Goal: Communication & Community: Answer question/provide support

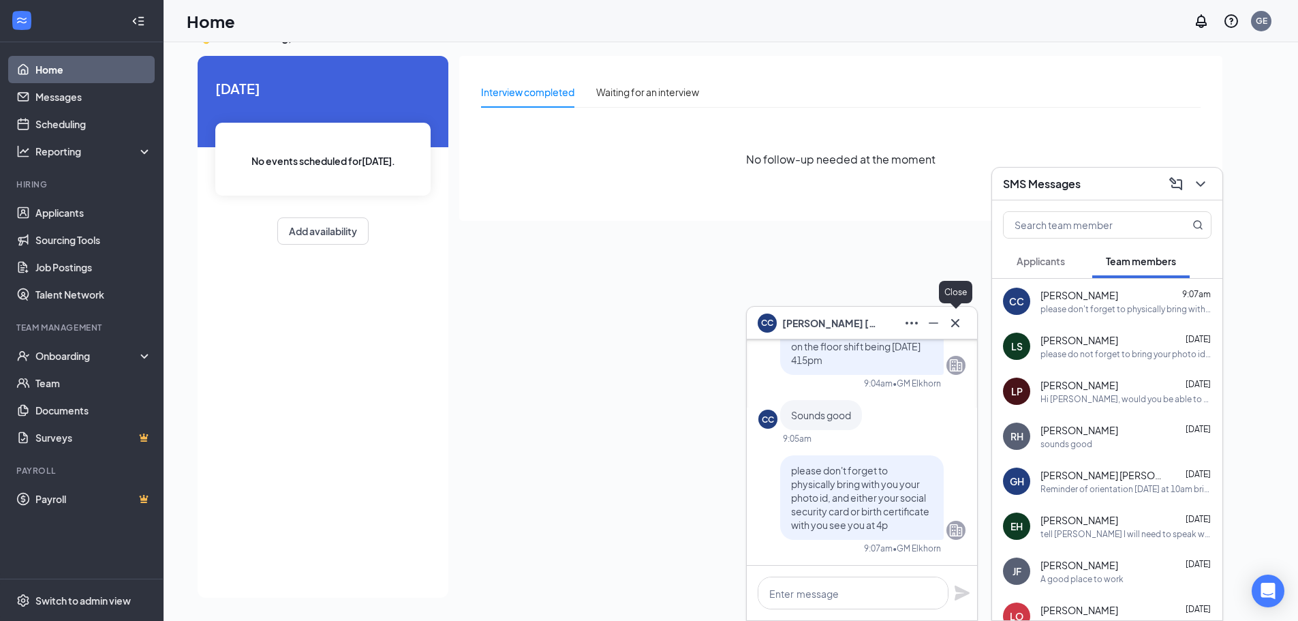
click at [956, 324] on icon "Cross" at bounding box center [955, 322] width 8 height 8
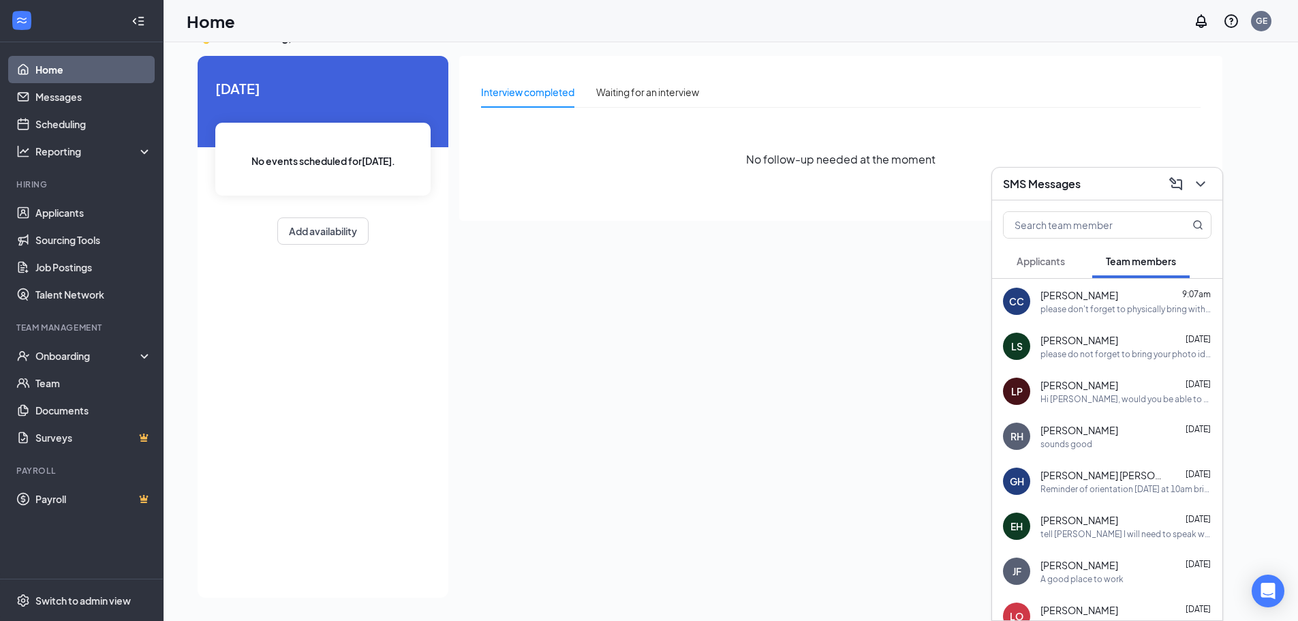
click at [1102, 306] on div "please don't forget to physically bring with you your photo id, and either your…" at bounding box center [1125, 309] width 171 height 12
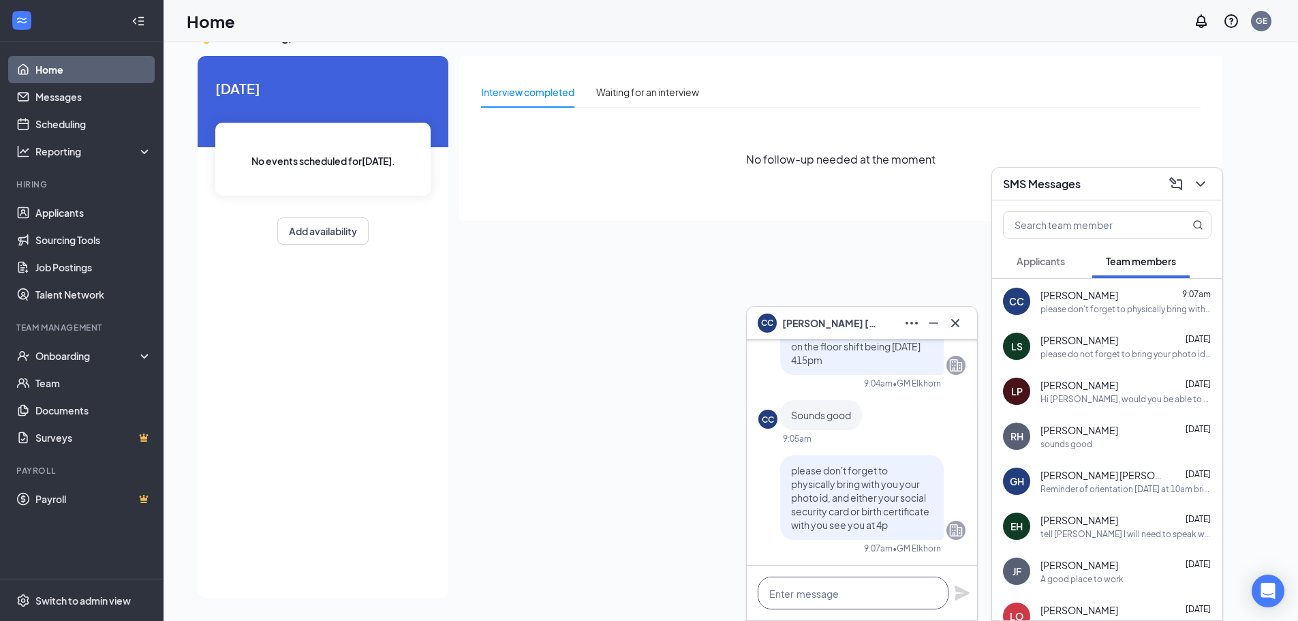
click at [868, 597] on textarea at bounding box center [853, 592] width 191 height 33
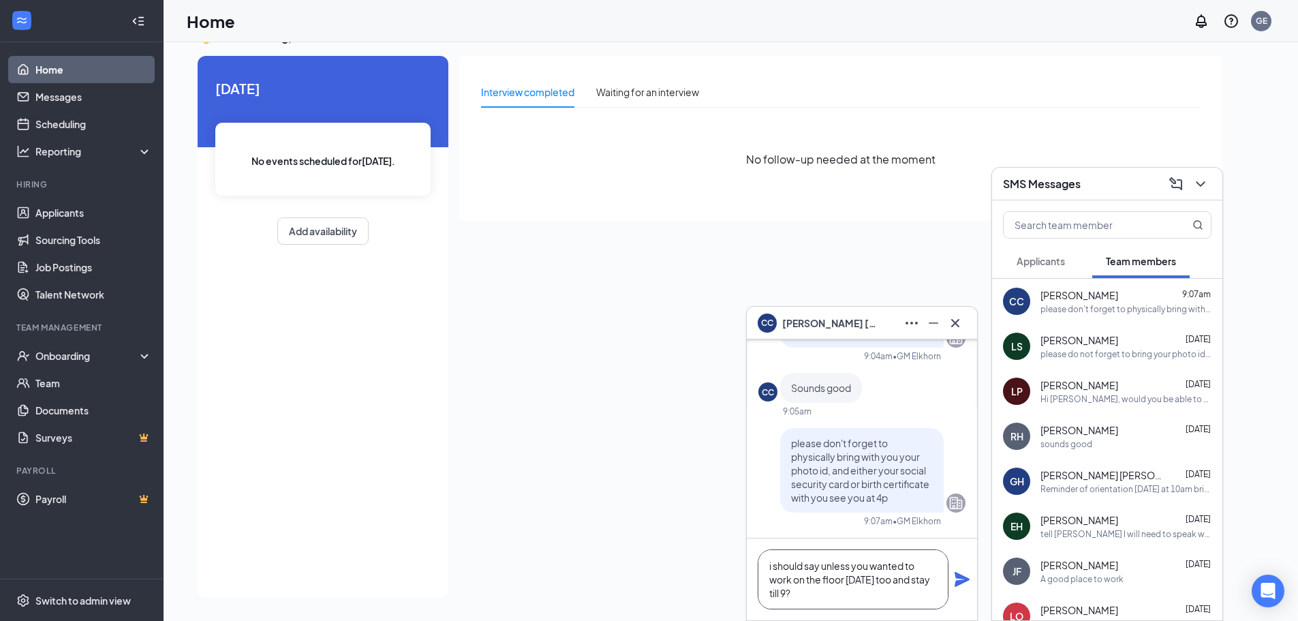
type textarea "i should say unless you wanted to work on the floor [DATE] too and stay till 9?"
click at [954, 581] on icon "Plane" at bounding box center [962, 579] width 16 height 16
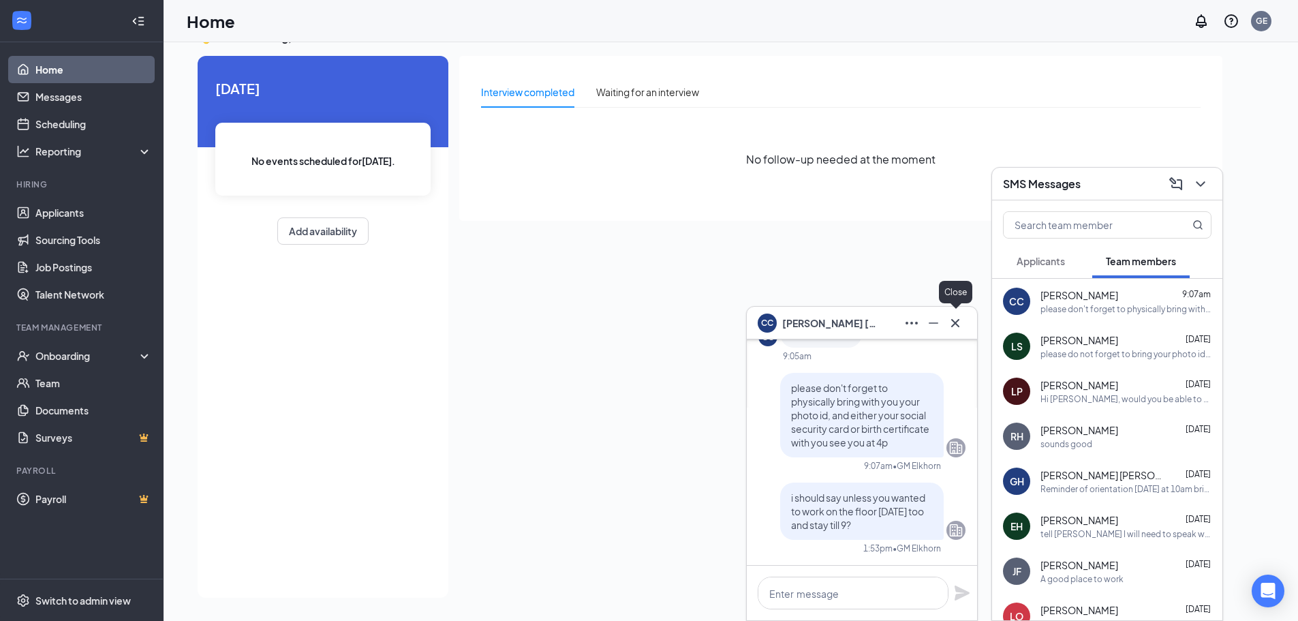
click at [952, 324] on icon "Cross" at bounding box center [955, 323] width 16 height 16
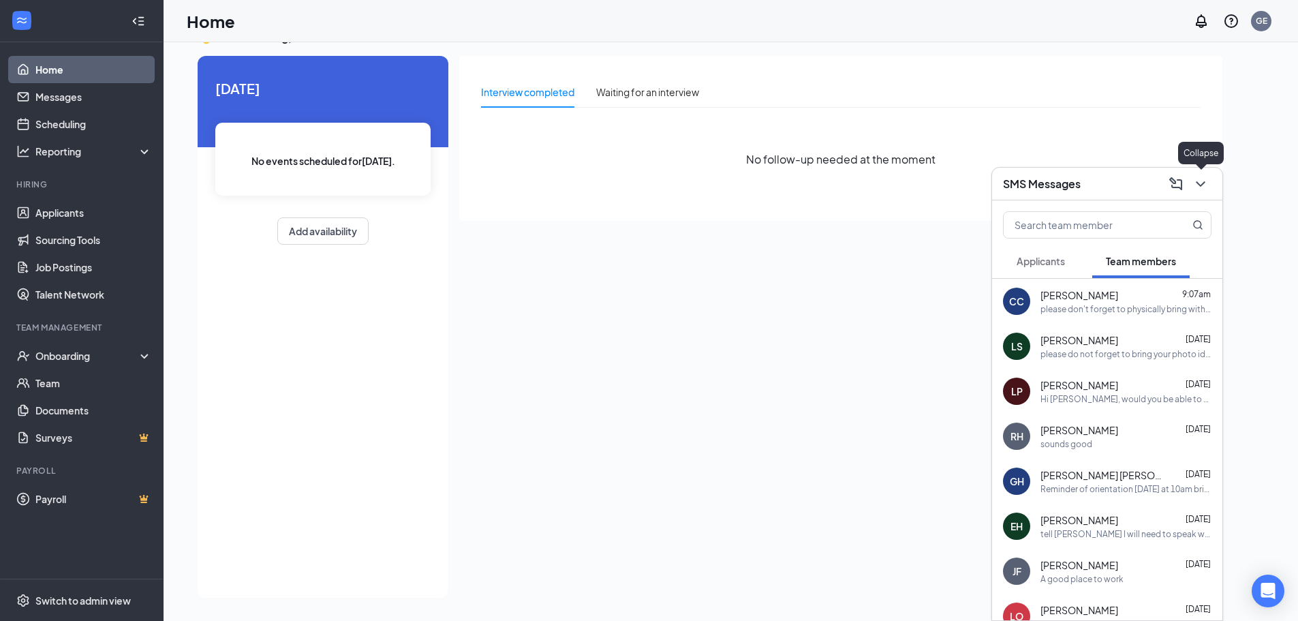
click at [1204, 181] on icon "ChevronDown" at bounding box center [1200, 184] width 16 height 16
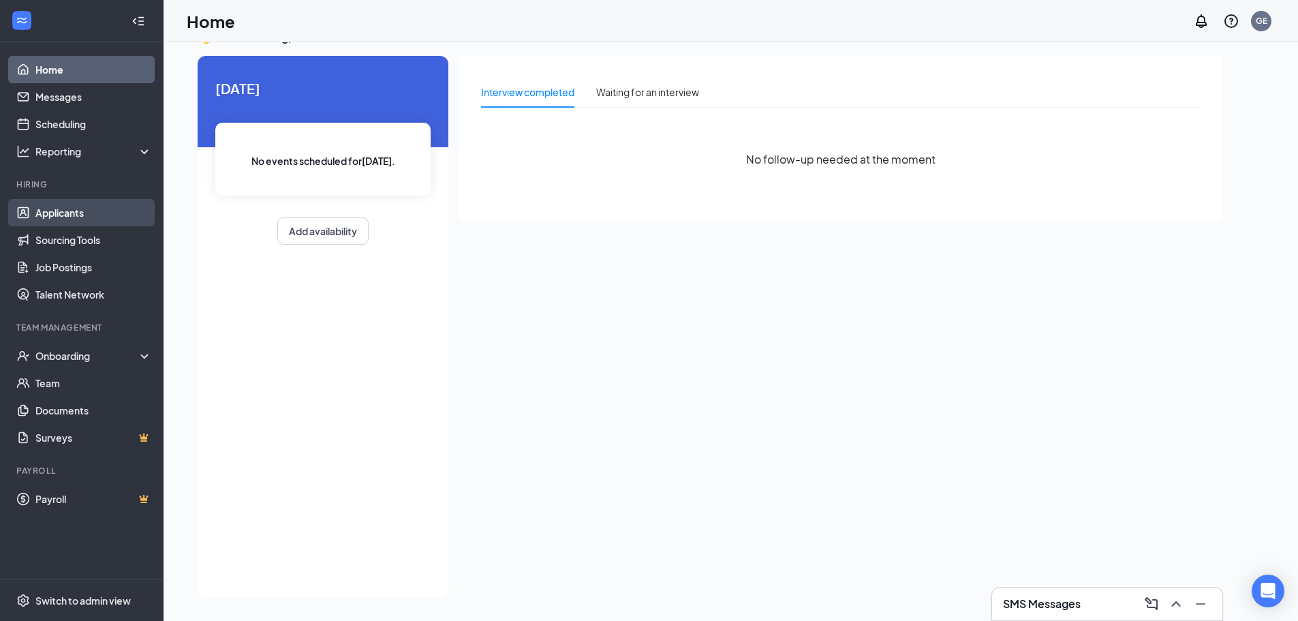
click at [89, 213] on link "Applicants" at bounding box center [93, 212] width 116 height 27
